Goal: Information Seeking & Learning: Learn about a topic

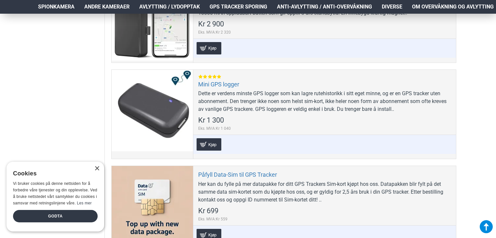
scroll to position [430, 0]
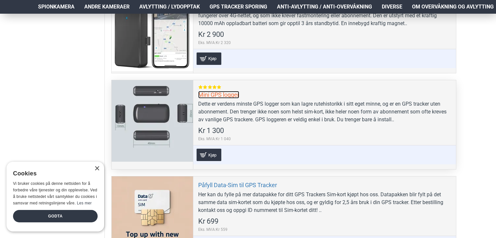
click at [229, 95] on link "Mini GPS logger" at bounding box center [218, 94] width 41 height 7
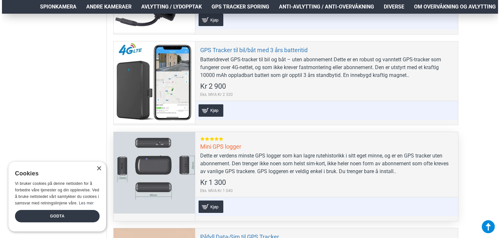
scroll to position [378, 0]
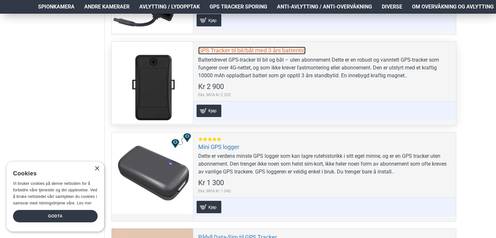
click at [219, 54] on link "GPS Tracker til bil/båt med 3 års batteritid" at bounding box center [251, 50] width 107 height 7
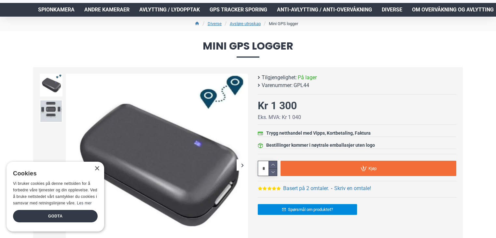
scroll to position [39, 0]
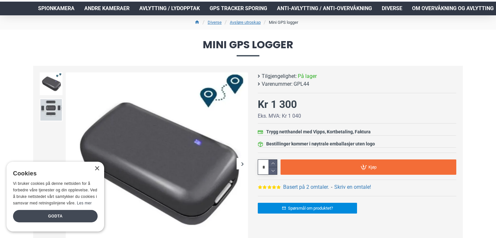
click at [76, 214] on div "Godta" at bounding box center [55, 216] width 85 height 12
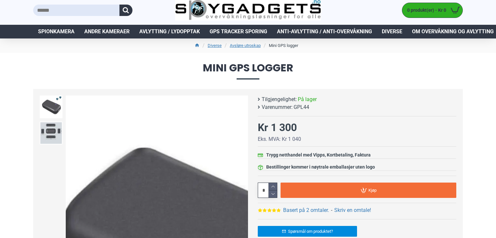
scroll to position [0, 0]
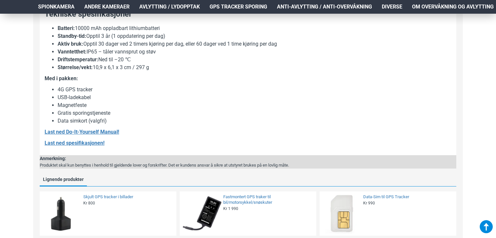
scroll to position [742, 0]
